Goal: Find specific page/section: Find specific page/section

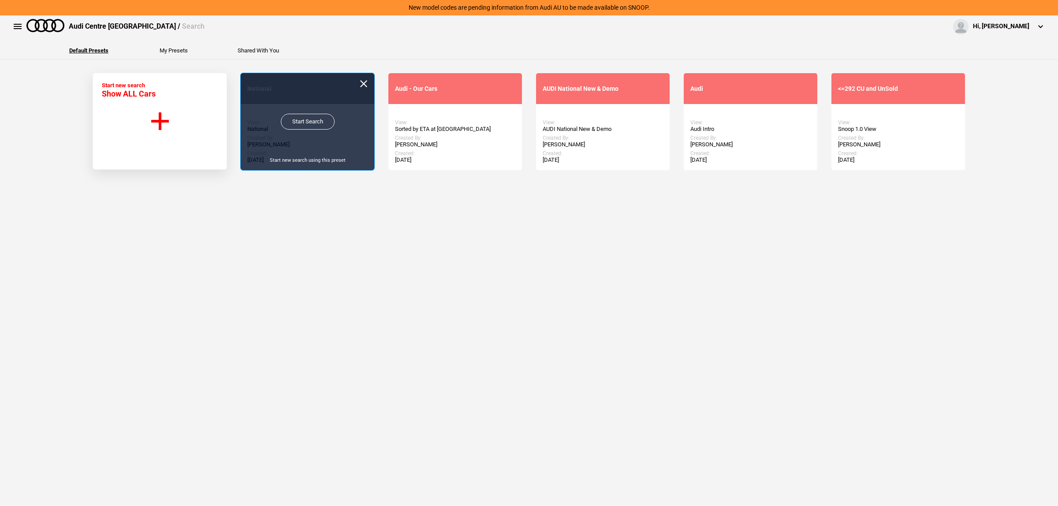
click at [301, 117] on link "Start Search" at bounding box center [308, 122] width 54 height 16
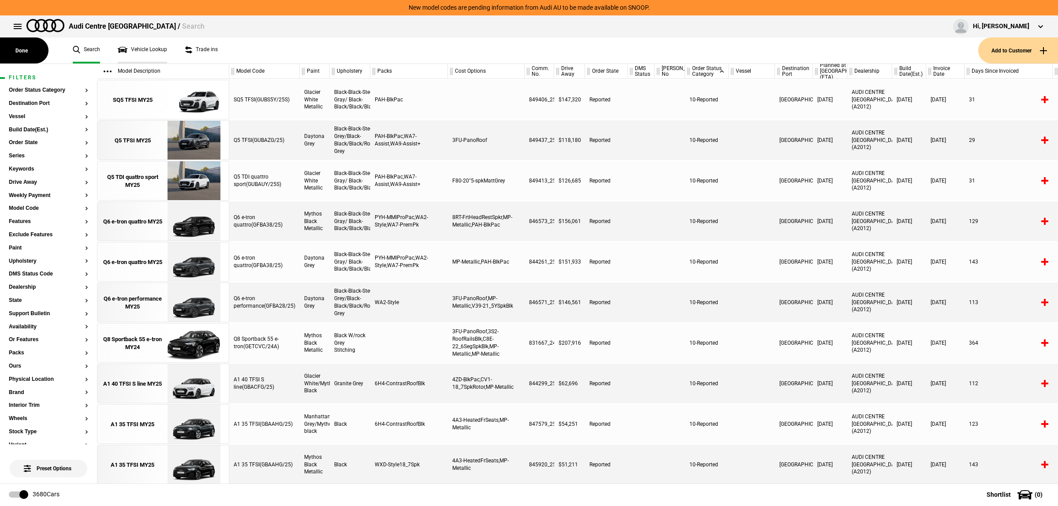
click at [145, 51] on link "Vehicle Lookup" at bounding box center [142, 50] width 49 height 26
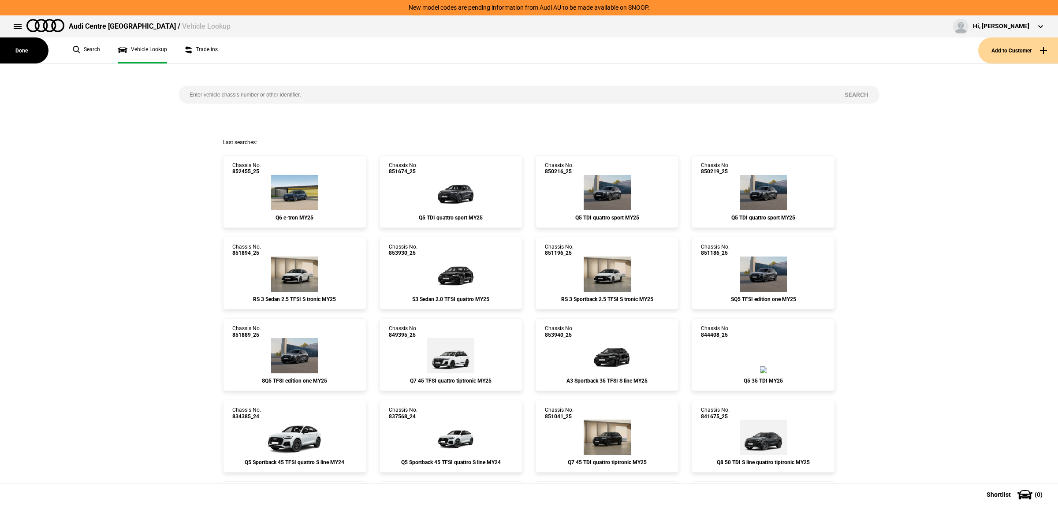
click at [270, 86] on input "search" at bounding box center [505, 95] width 655 height 18
click at [275, 102] on input "search" at bounding box center [505, 95] width 655 height 18
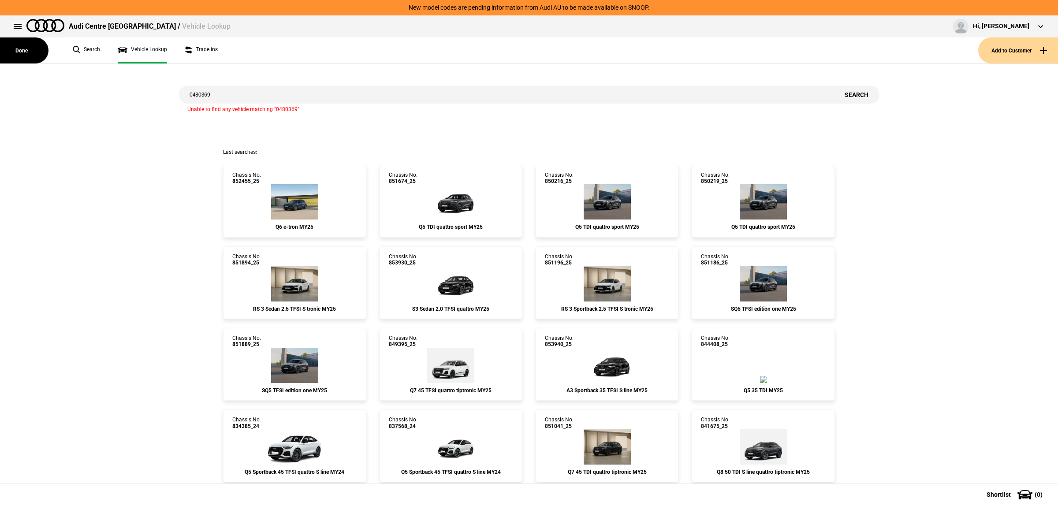
click at [201, 96] on input "0480369" at bounding box center [505, 95] width 655 height 18
click at [262, 91] on input "0480369" at bounding box center [505, 95] width 655 height 18
click at [285, 93] on input "wauzzz4m" at bounding box center [505, 95] width 655 height 18
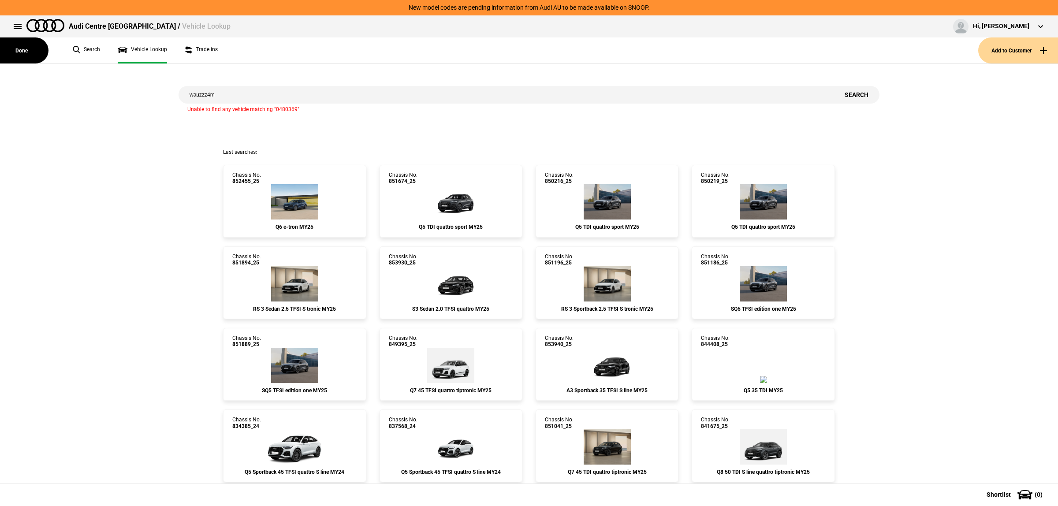
click at [285, 93] on input "wauzzz4m" at bounding box center [505, 95] width 655 height 18
paste input "WAUZZZ4M4SD013891"
type input "WAUZZZ4M8rd017016"
